Goal: Task Accomplishment & Management: Complete application form

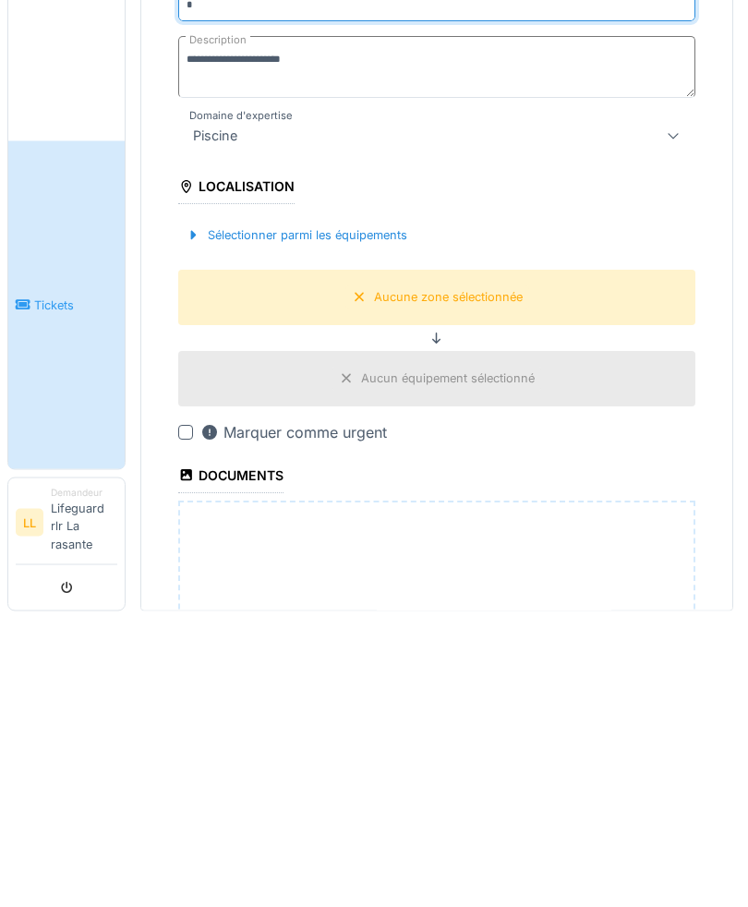
click at [42, 430] on link "Tickets" at bounding box center [66, 594] width 116 height 328
click at [64, 559] on link "Tickets" at bounding box center [66, 594] width 116 height 328
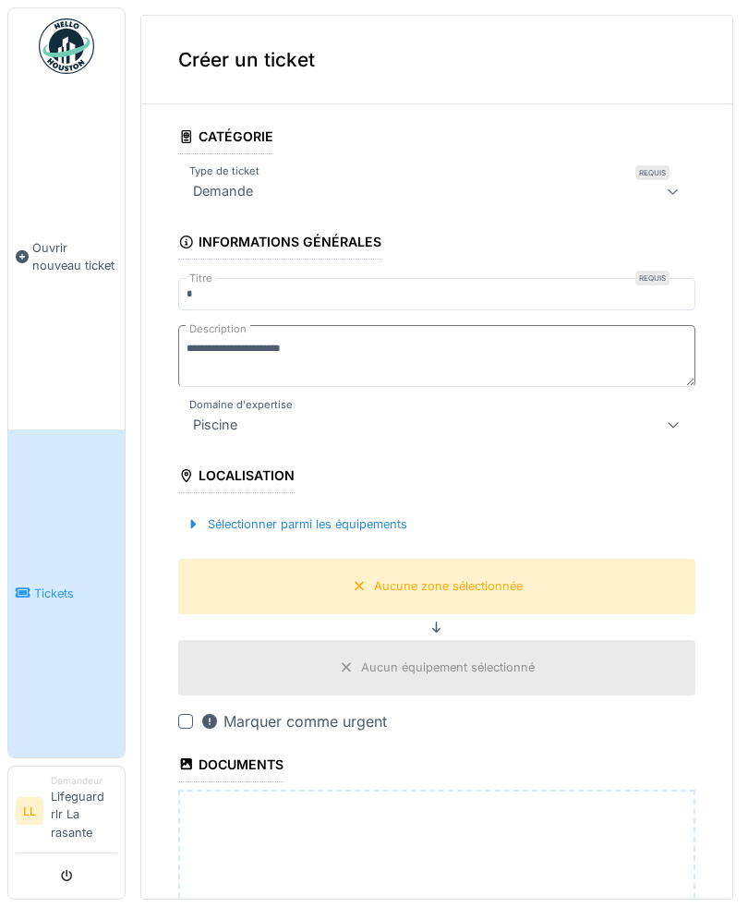
click at [36, 617] on link "Tickets" at bounding box center [66, 594] width 116 height 328
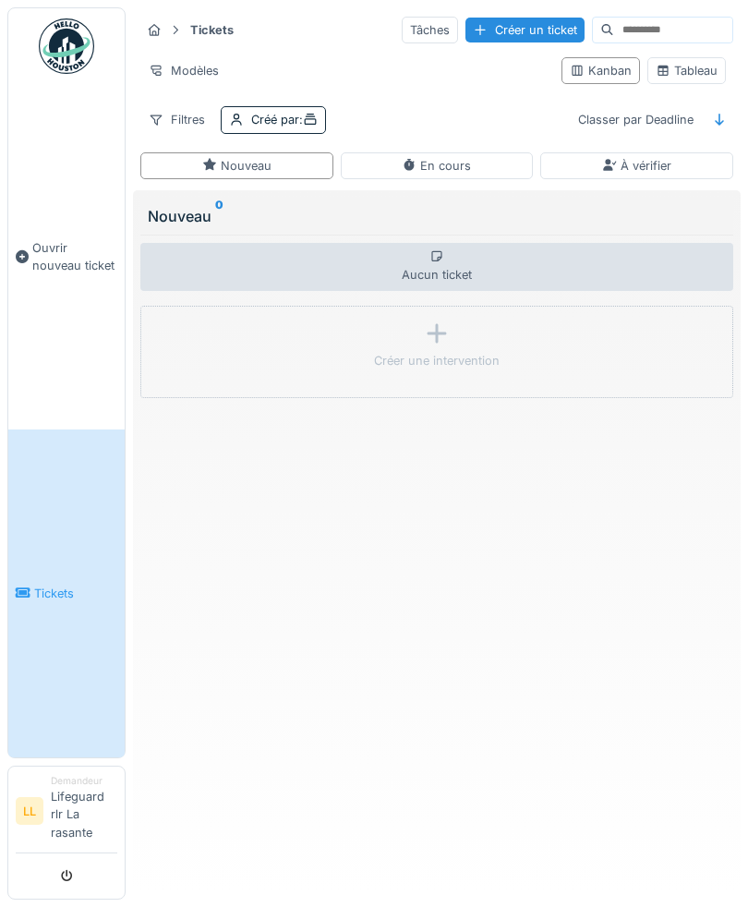
click at [219, 30] on strong "Tickets" at bounding box center [212, 30] width 58 height 18
click at [314, 117] on icon at bounding box center [310, 120] width 15 height 12
click at [486, 80] on div "Modèles" at bounding box center [343, 70] width 406 height 27
click at [485, 156] on div "En cours" at bounding box center [437, 165] width 193 height 27
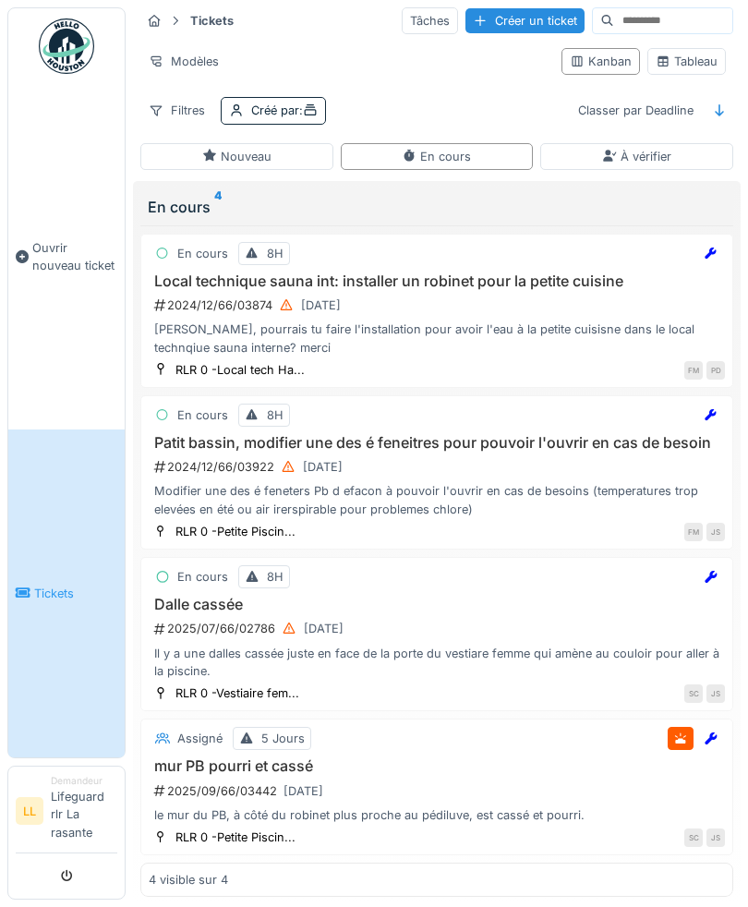
scroll to position [9, 0]
click at [666, 148] on div "À vérifier" at bounding box center [636, 157] width 69 height 18
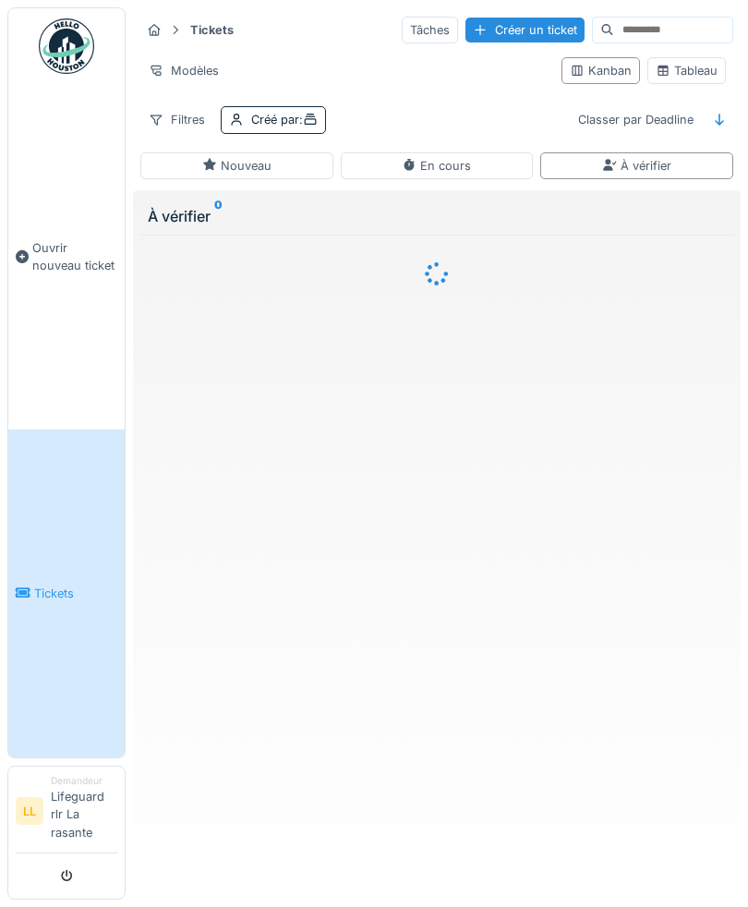
scroll to position [0, 0]
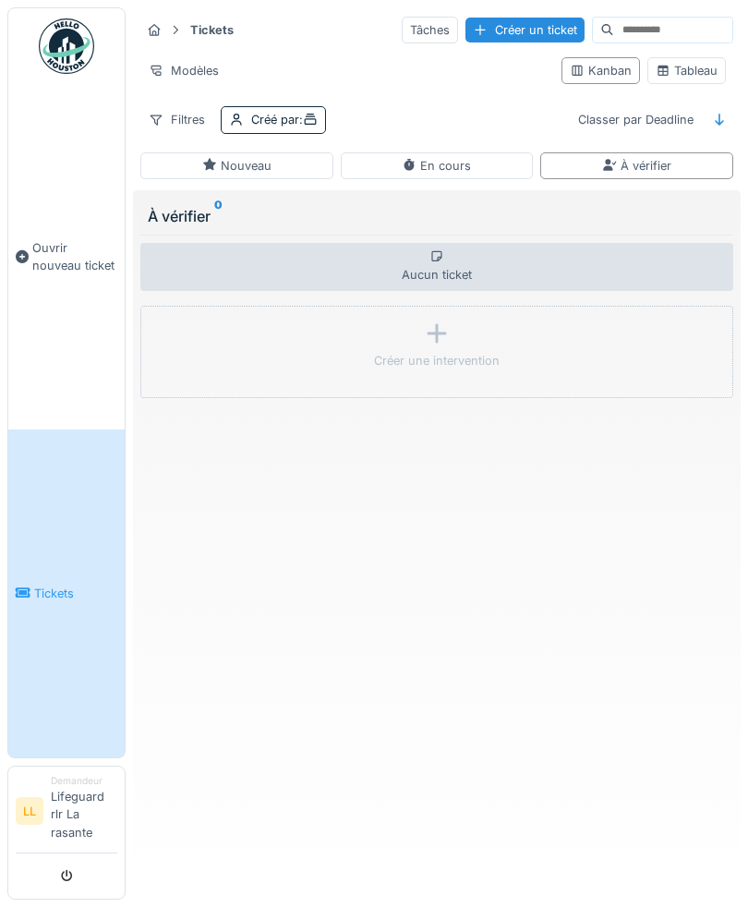
click at [212, 163] on icon at bounding box center [209, 165] width 13 height 12
click at [56, 260] on span "Ouvrir nouveau ticket" at bounding box center [74, 256] width 85 height 35
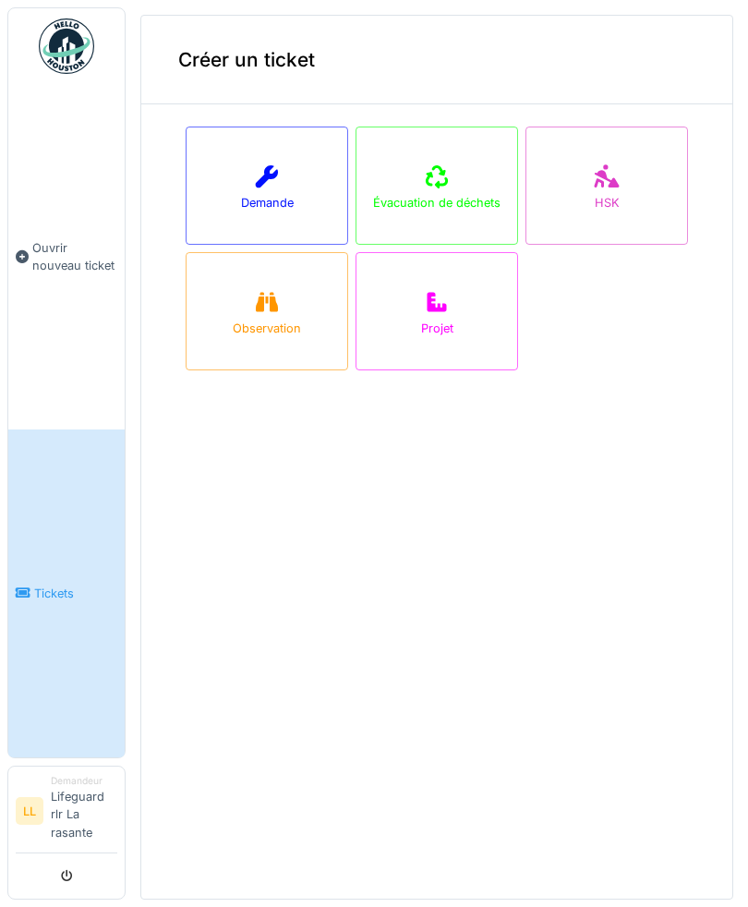
click at [269, 177] on icon at bounding box center [267, 176] width 22 height 22
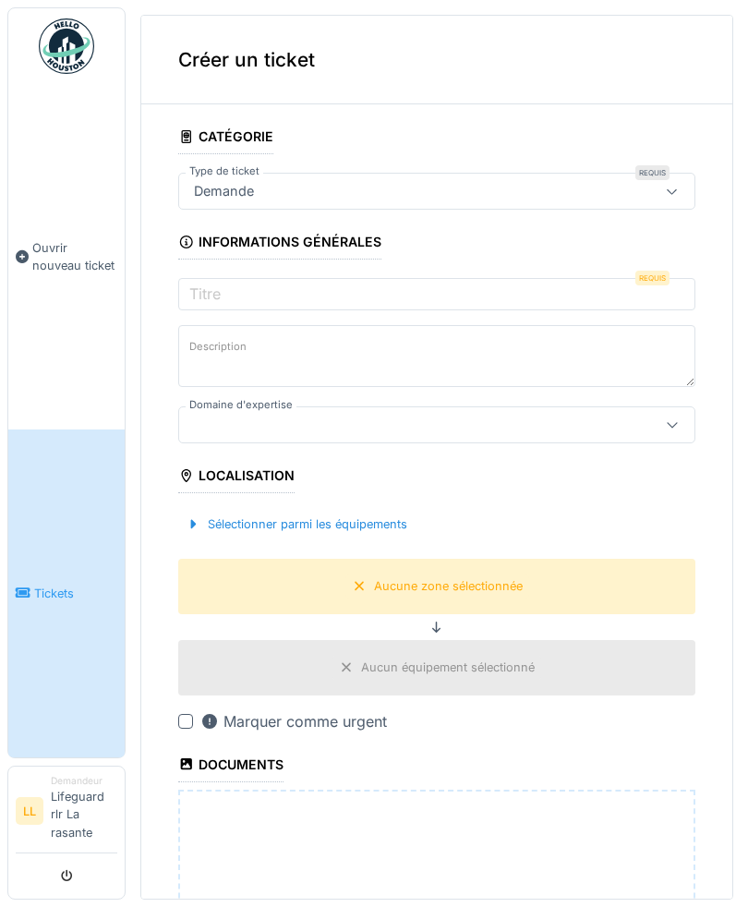
click at [379, 181] on div "Demande" at bounding box center [405, 191] width 436 height 20
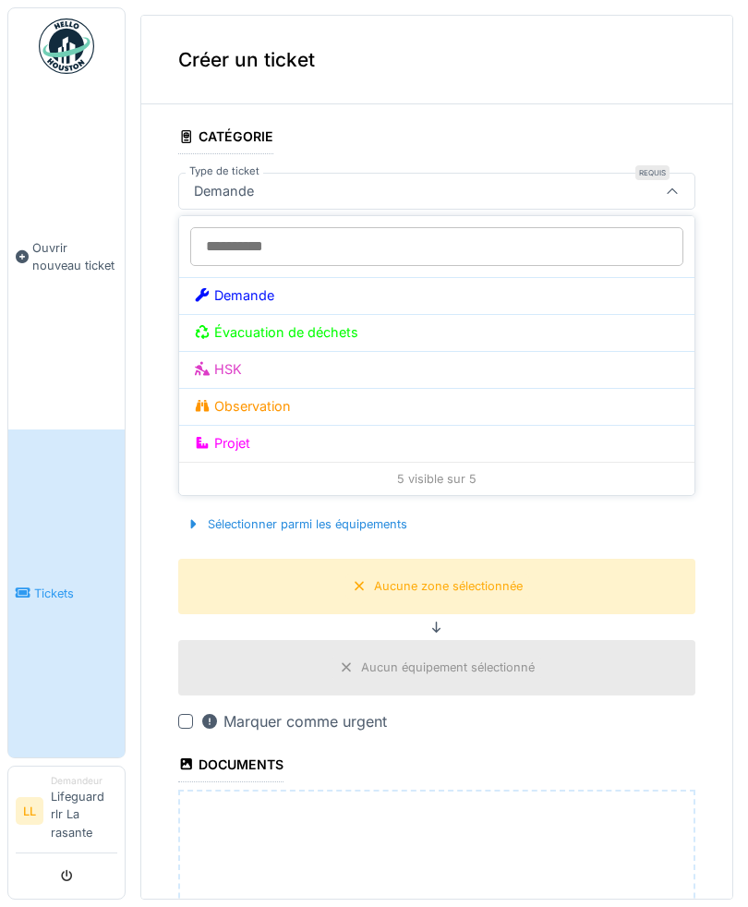
click at [284, 295] on div "Demande" at bounding box center [437, 295] width 486 height 20
click at [637, 298] on div "Demande" at bounding box center [437, 295] width 486 height 20
click at [658, 96] on div "Créer un ticket" at bounding box center [436, 60] width 591 height 89
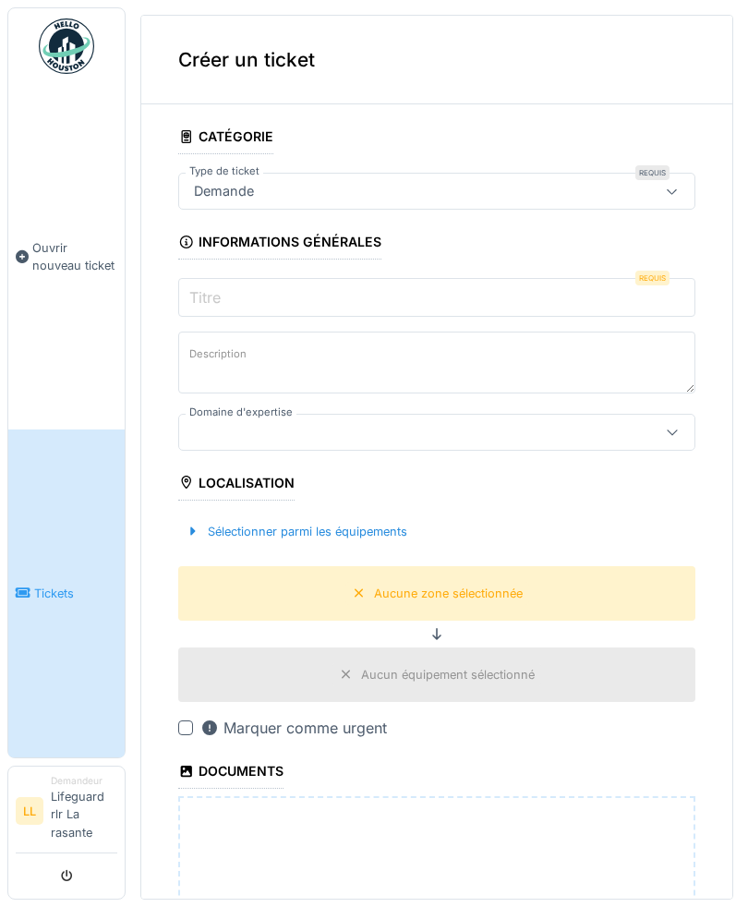
click at [377, 297] on input "Titre" at bounding box center [436, 297] width 517 height 39
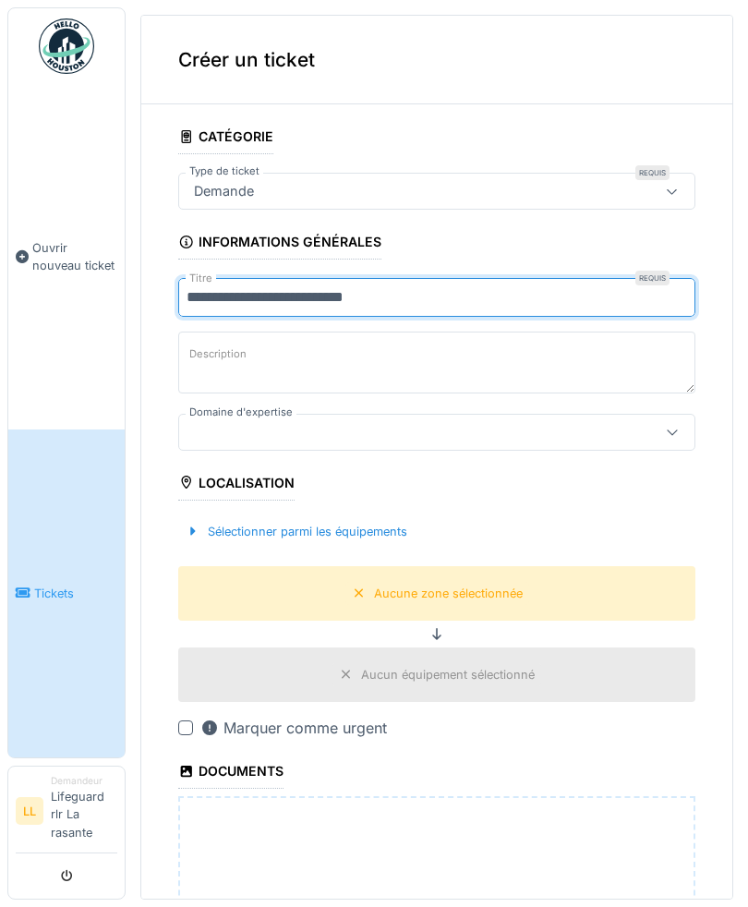
type input "**********"
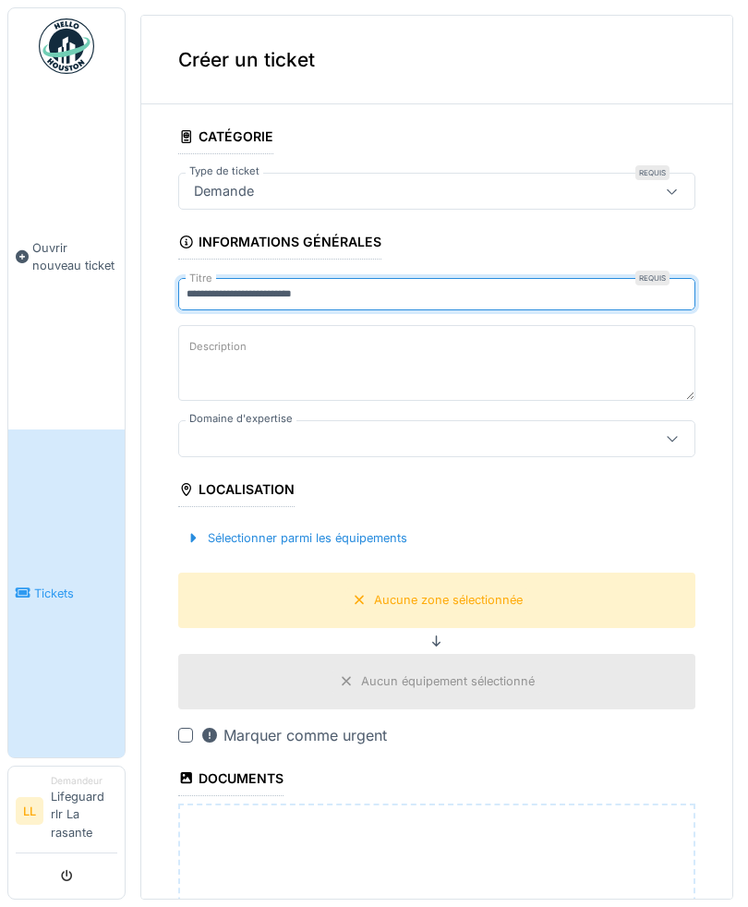
click at [260, 361] on div "Description" at bounding box center [436, 365] width 517 height 80
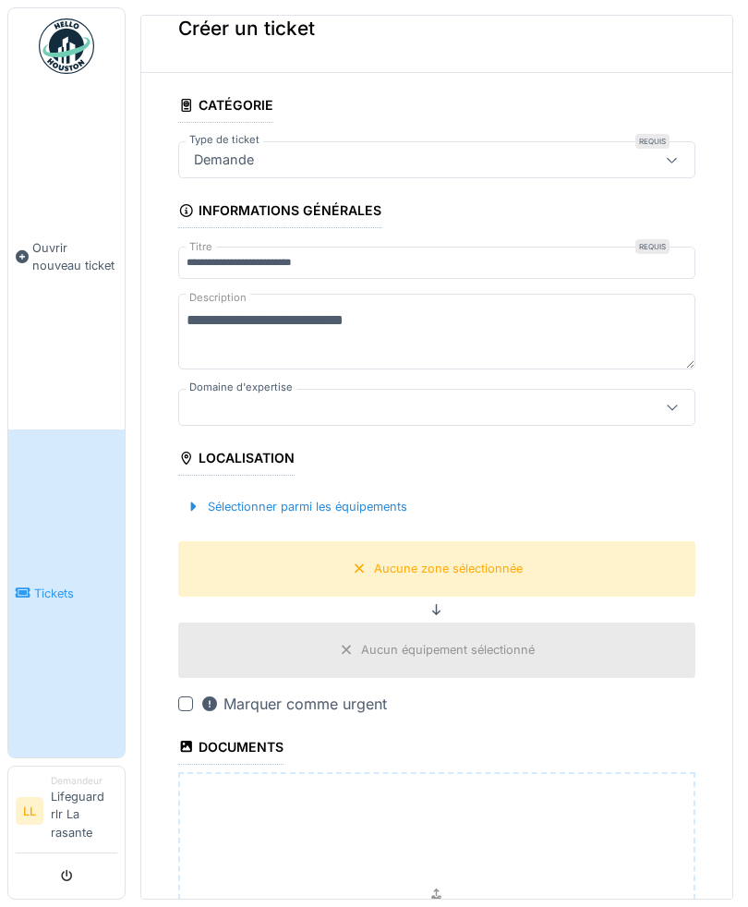
scroll to position [41, 0]
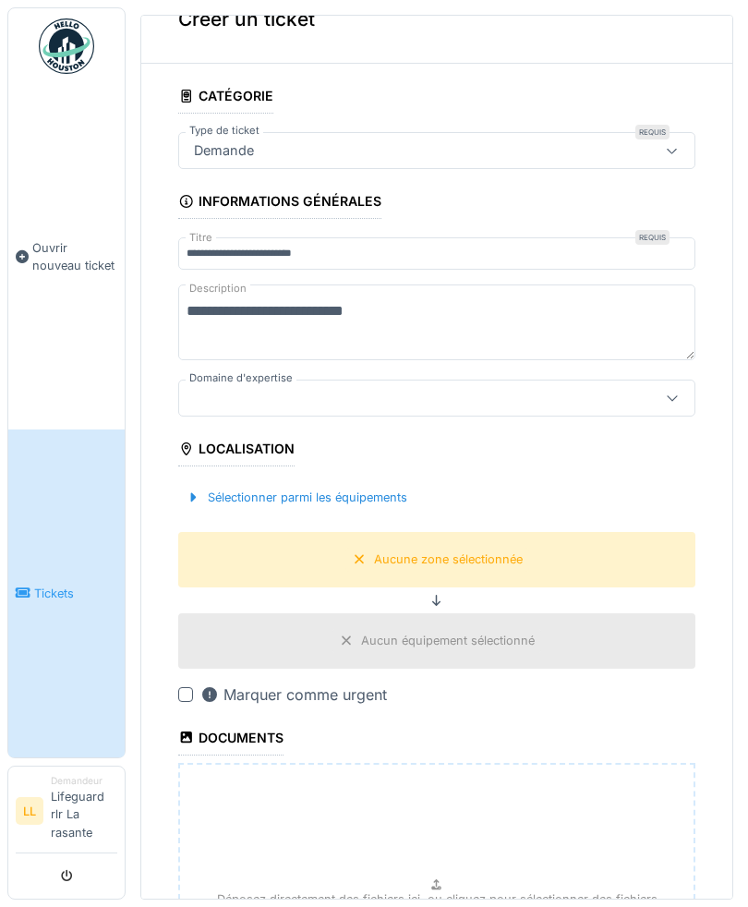
type textarea "**********"
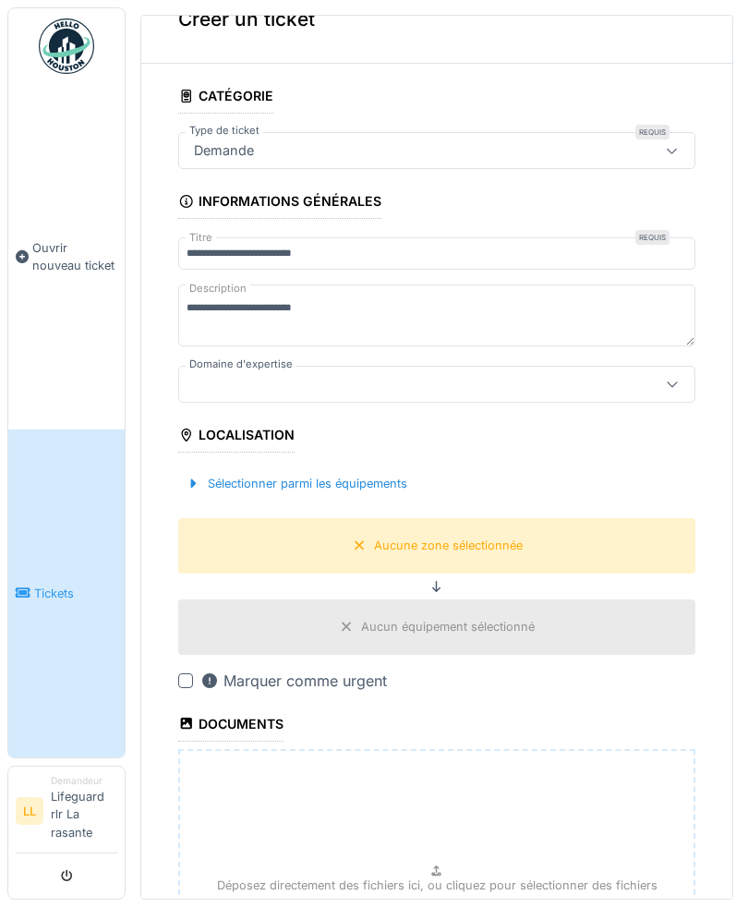
click at [452, 390] on div at bounding box center [436, 384] width 517 height 37
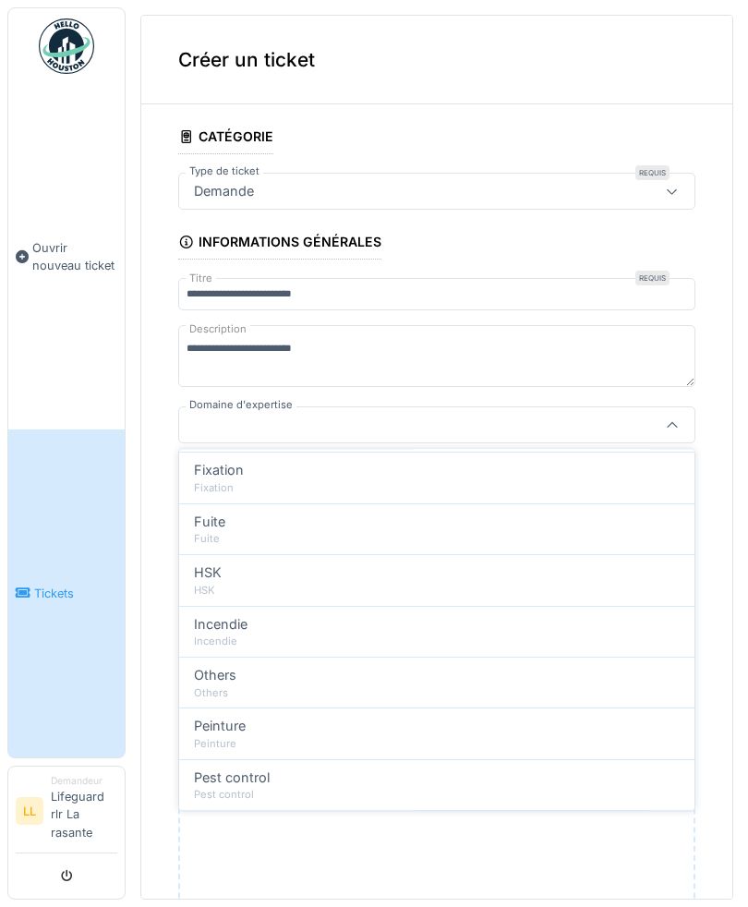
scroll to position [414, 0]
click at [251, 654] on div "Others" at bounding box center [437, 664] width 486 height 20
type input "***"
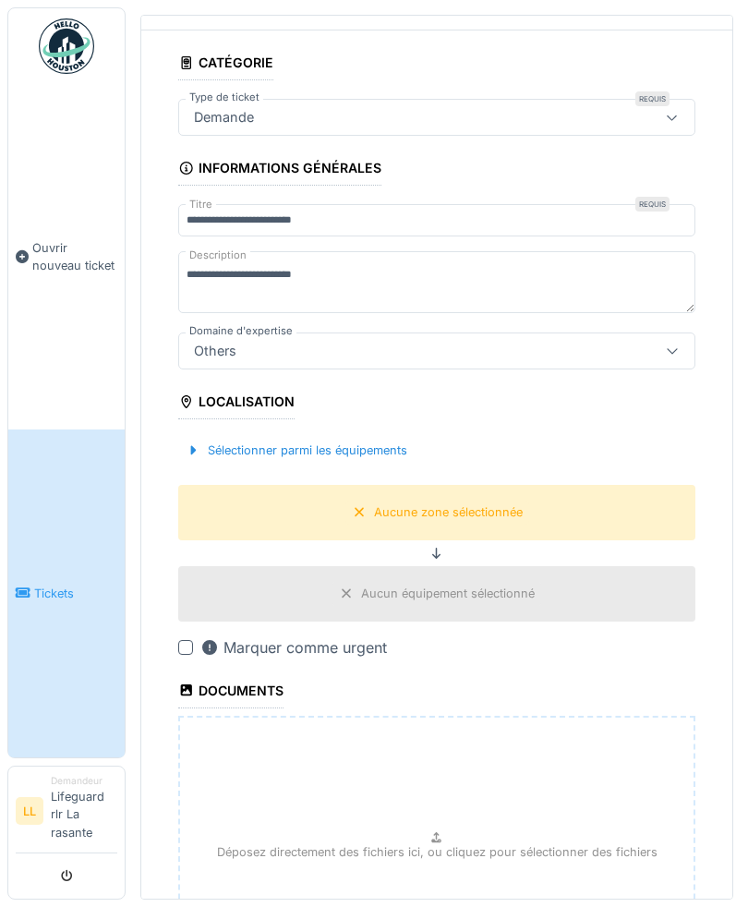
scroll to position [76, 0]
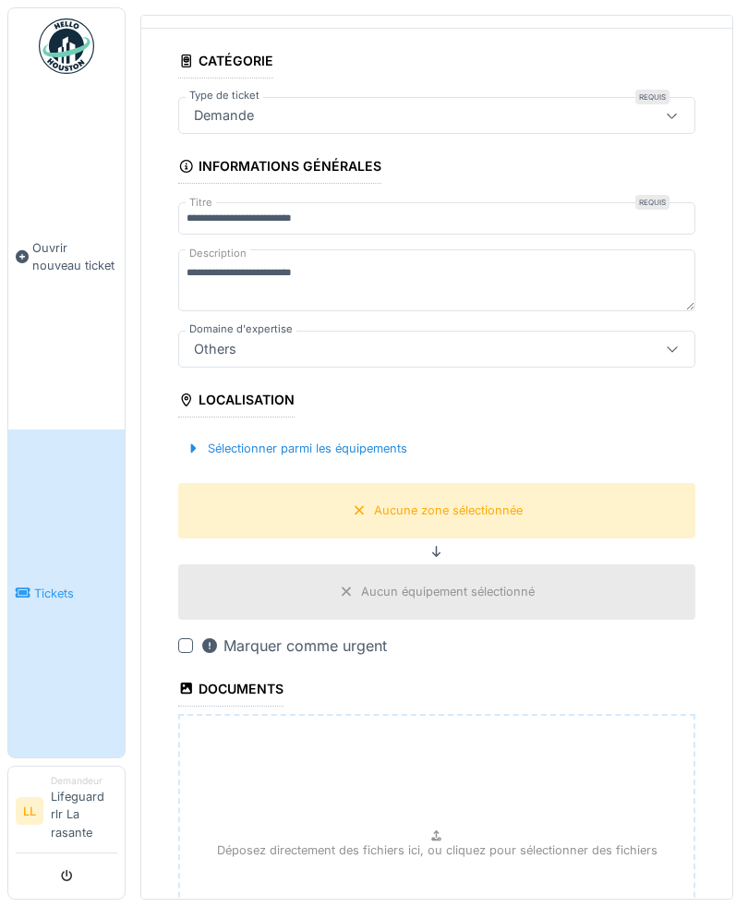
click at [180, 638] on div at bounding box center [185, 645] width 15 height 15
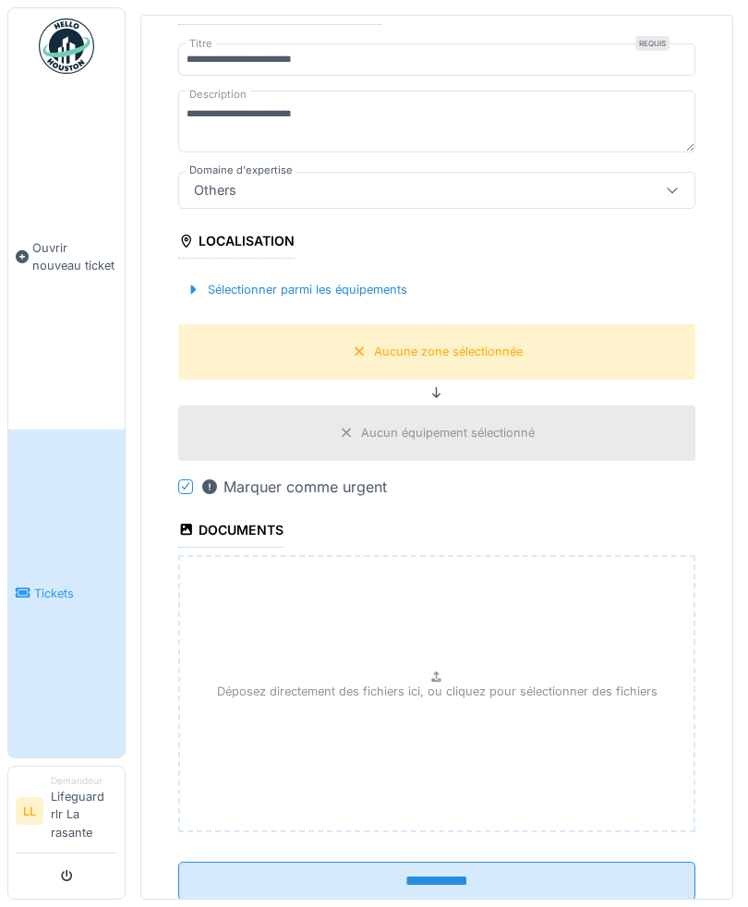
scroll to position [232, 0]
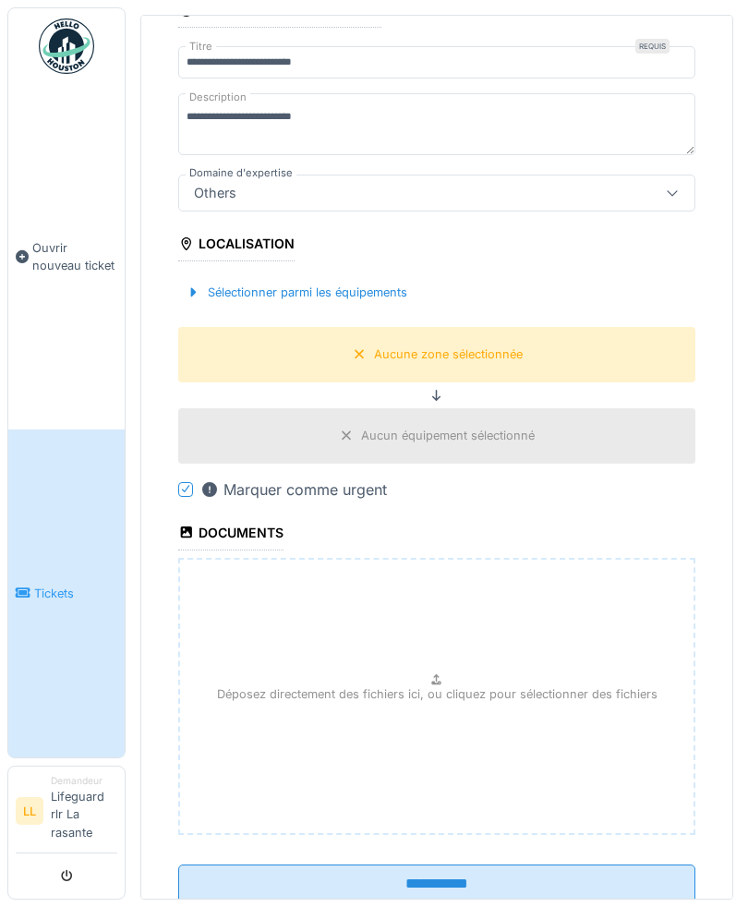
click at [453, 865] on input "**********" at bounding box center [436, 884] width 517 height 39
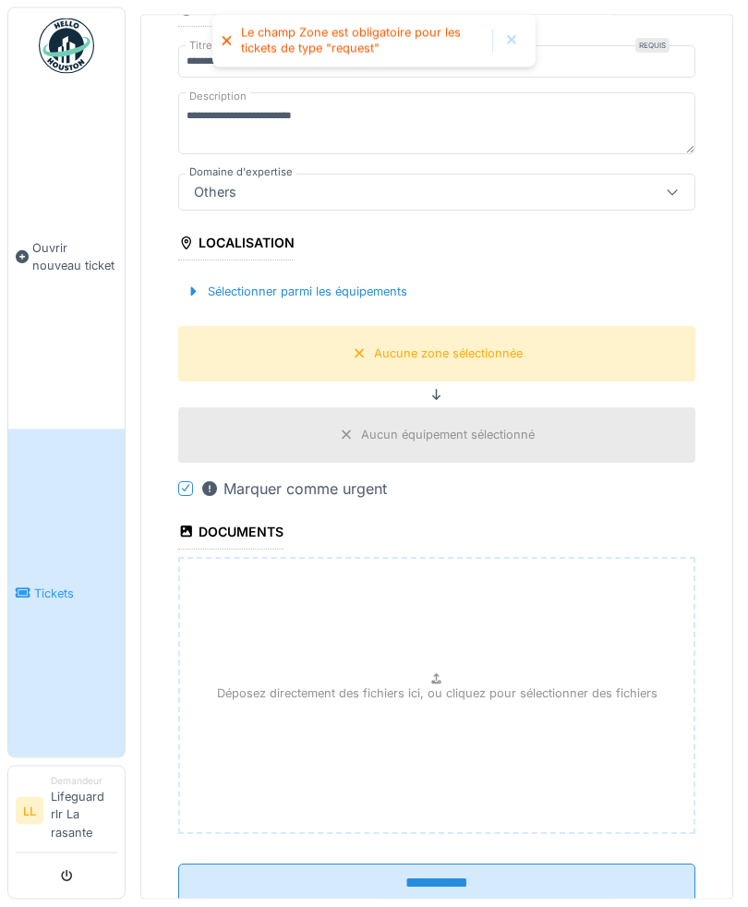
scroll to position [0, 0]
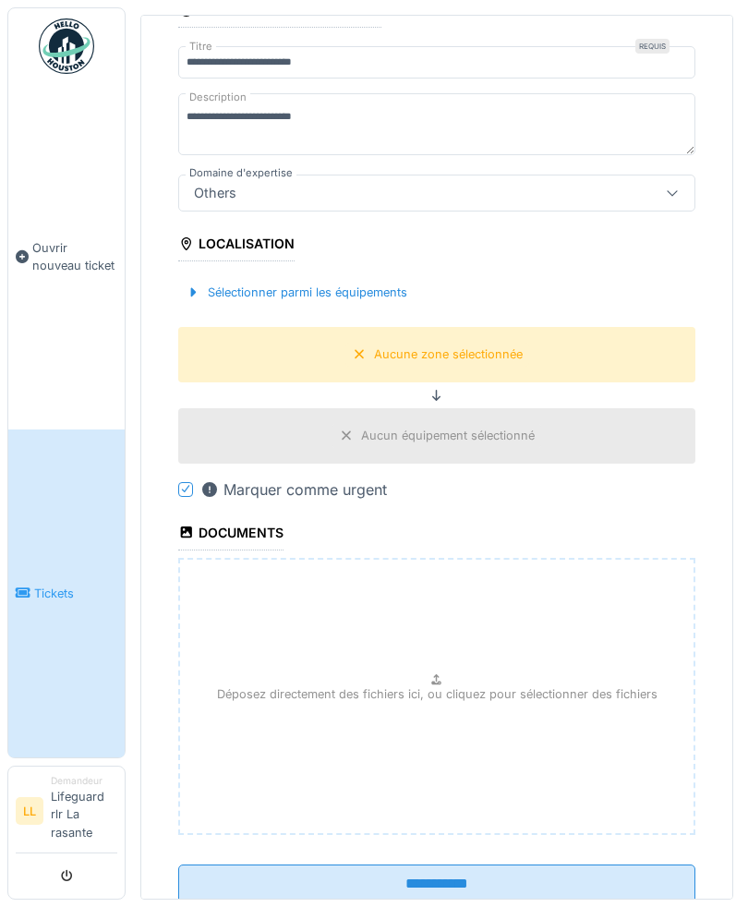
click at [365, 295] on div "Sélectionner parmi les équipements" at bounding box center [296, 292] width 237 height 25
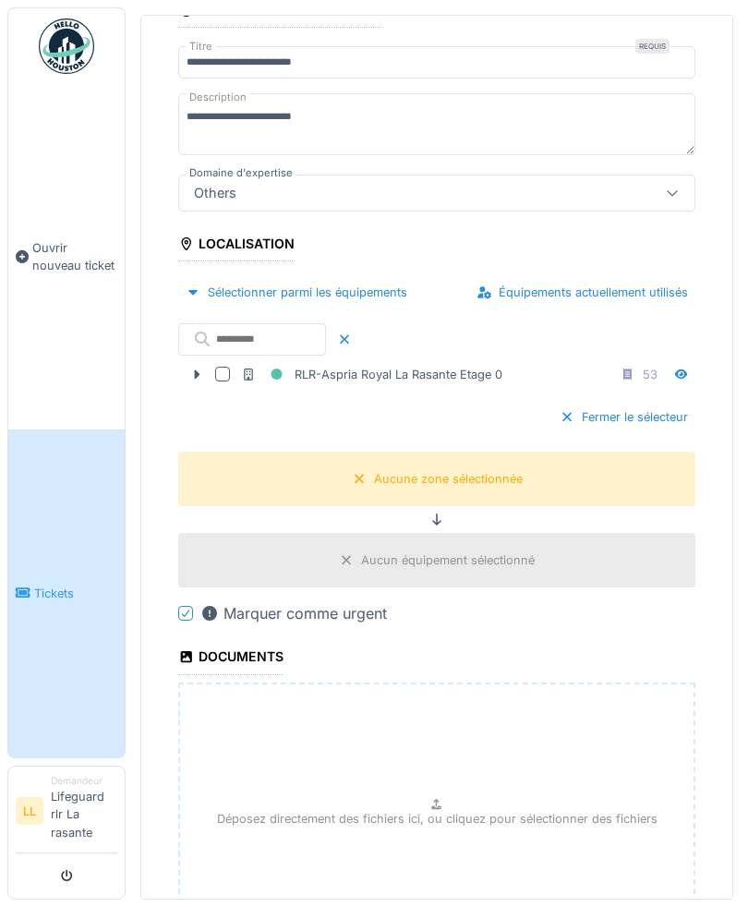
click at [225, 370] on div at bounding box center [222, 374] width 15 height 15
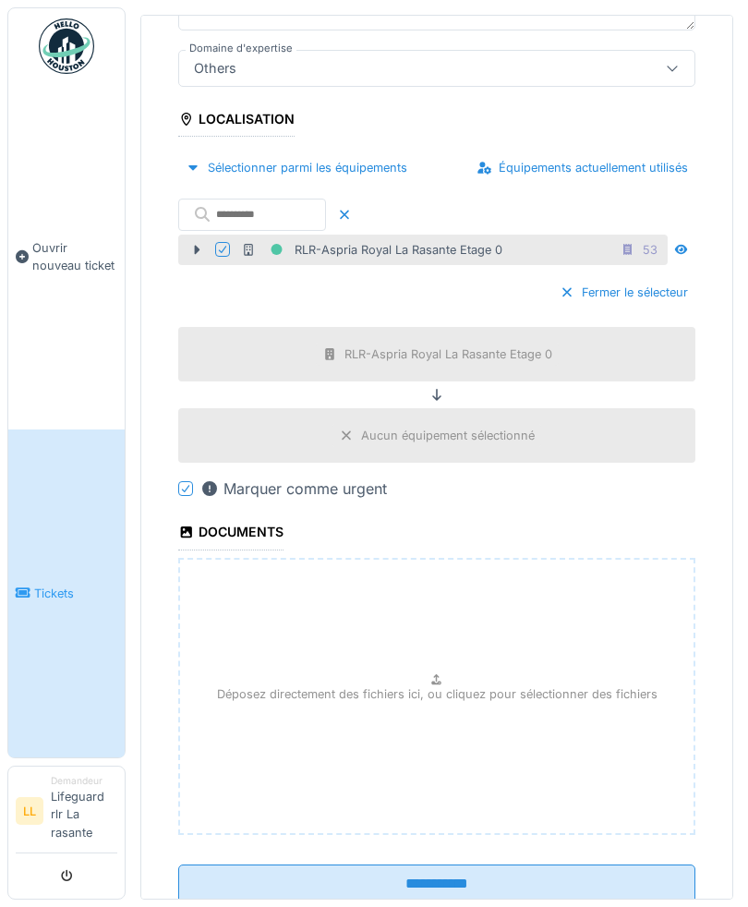
scroll to position [357, 0]
click at [470, 874] on input "**********" at bounding box center [436, 884] width 517 height 39
click at [467, 880] on input "**********" at bounding box center [436, 884] width 517 height 39
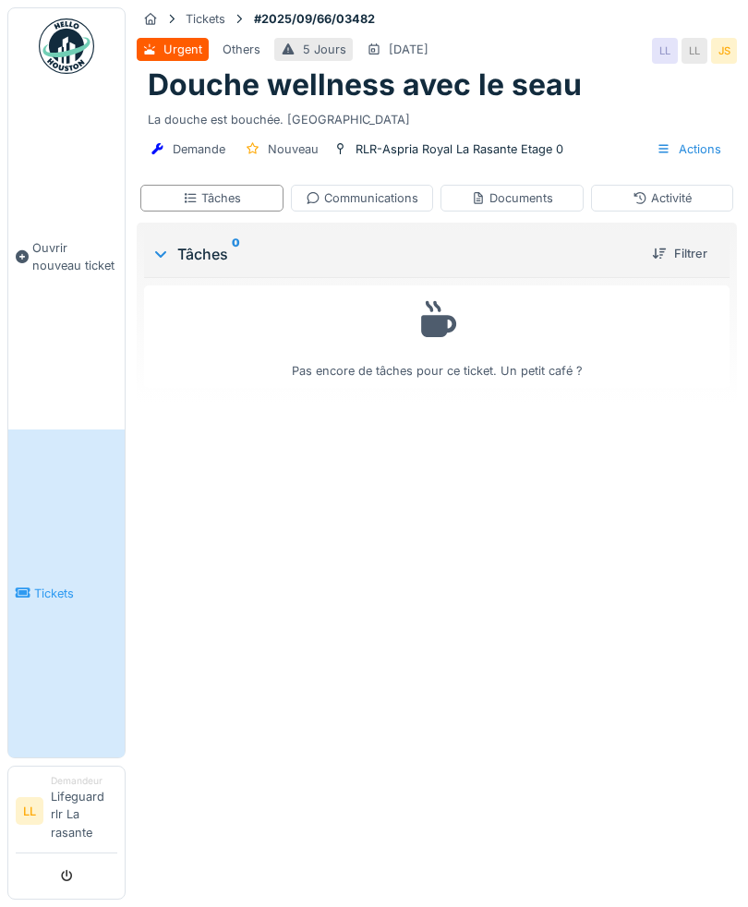
click at [67, 313] on link "Ouvrir nouveau ticket" at bounding box center [66, 257] width 116 height 346
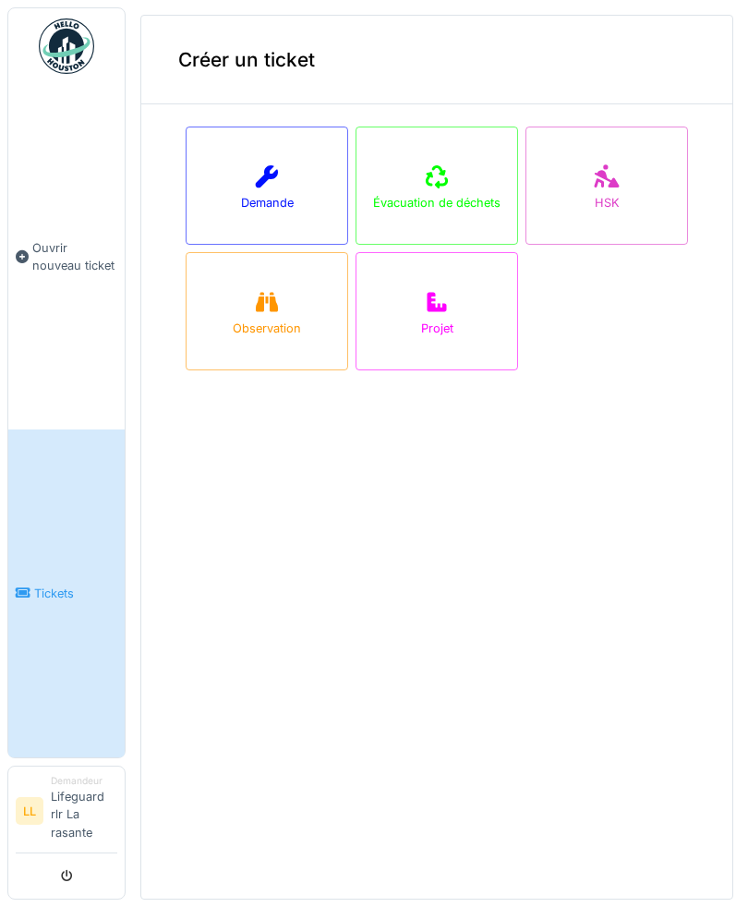
click at [275, 190] on div at bounding box center [267, 177] width 28 height 33
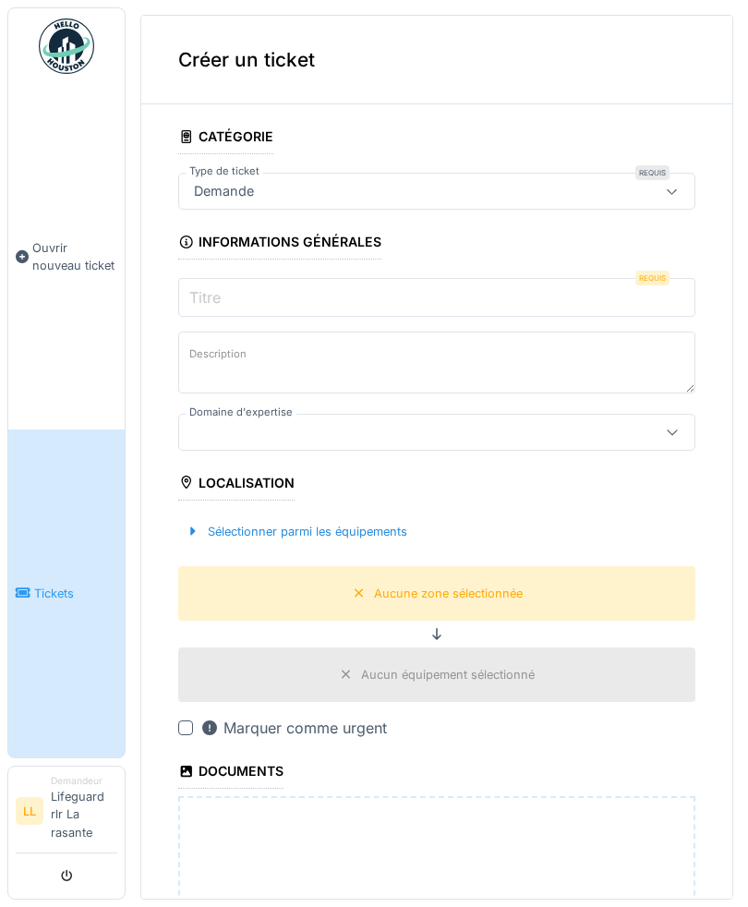
click at [295, 287] on input "Titre" at bounding box center [436, 297] width 517 height 39
click at [334, 300] on input "Titre" at bounding box center [436, 297] width 517 height 39
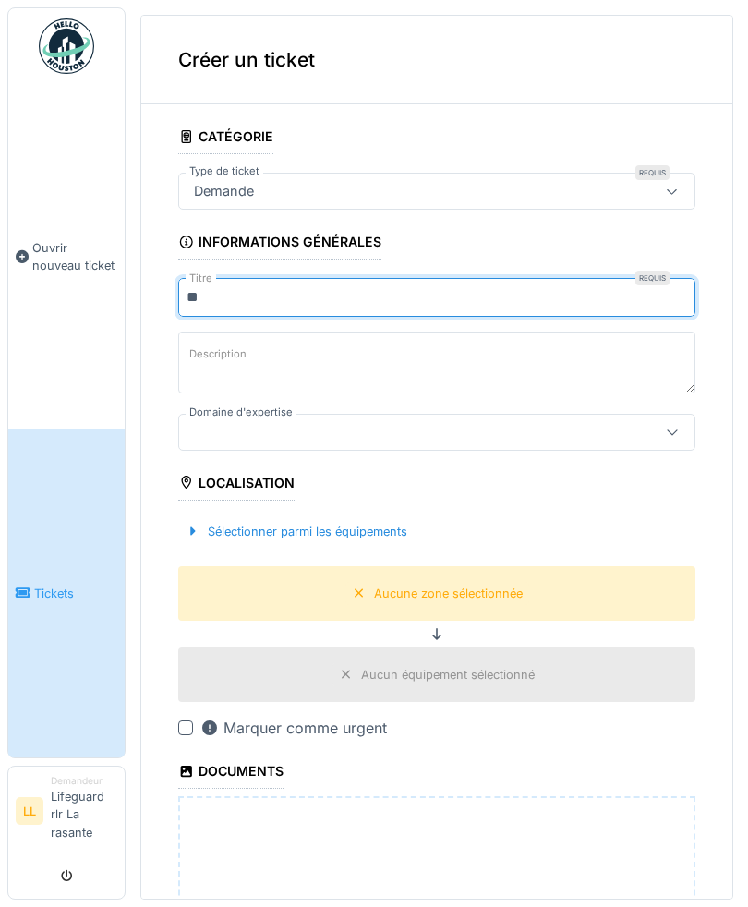
type input "*"
